Goal: Information Seeking & Learning: Find specific fact

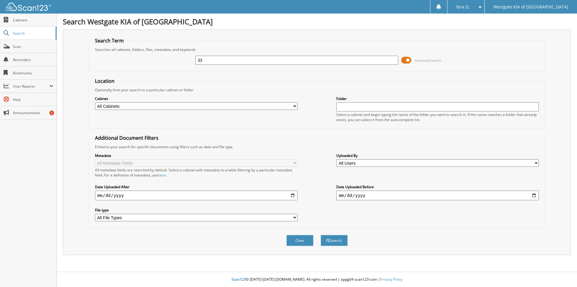
type input "3"
type input "[PERSON_NAME]"
click at [321, 235] on button "Search" at bounding box center [334, 240] width 27 height 11
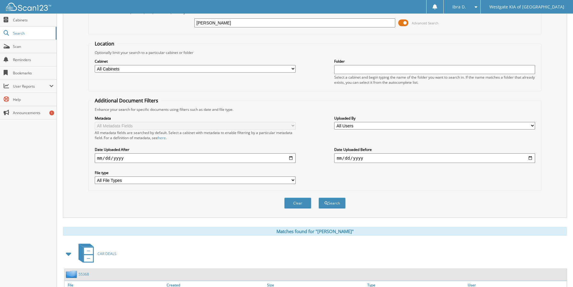
scroll to position [180, 0]
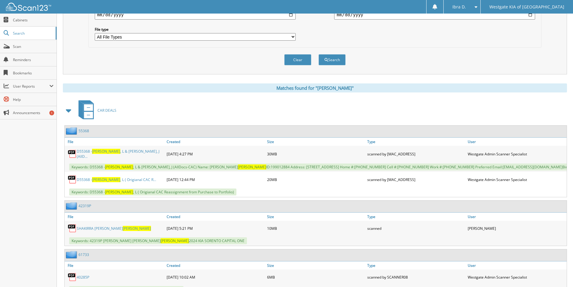
click at [113, 231] on link "SHAKIRRA SHANAE LATIA EUBANKS" at bounding box center [114, 228] width 74 height 5
